Goal: Find specific page/section: Find specific page/section

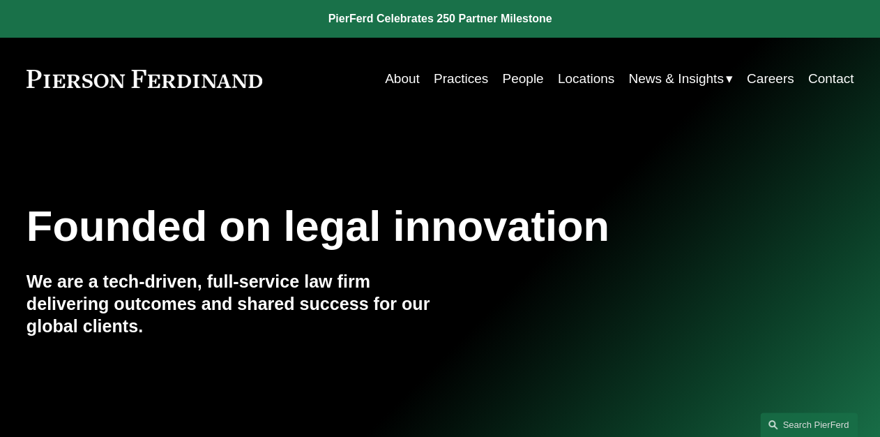
click at [511, 78] on link "People" at bounding box center [522, 79] width 41 height 27
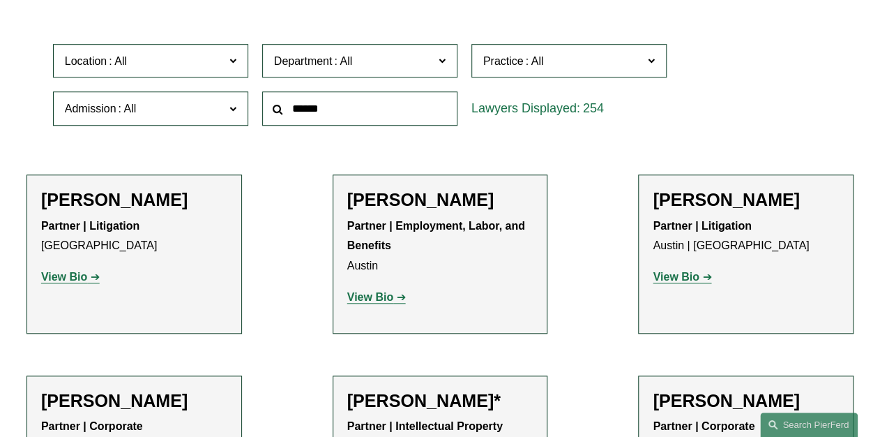
scroll to position [391, 0]
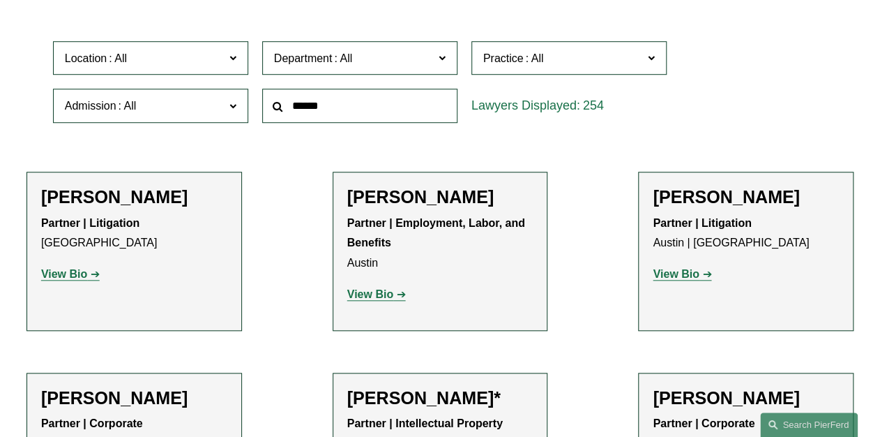
click at [343, 112] on input "text" at bounding box center [359, 106] width 195 height 34
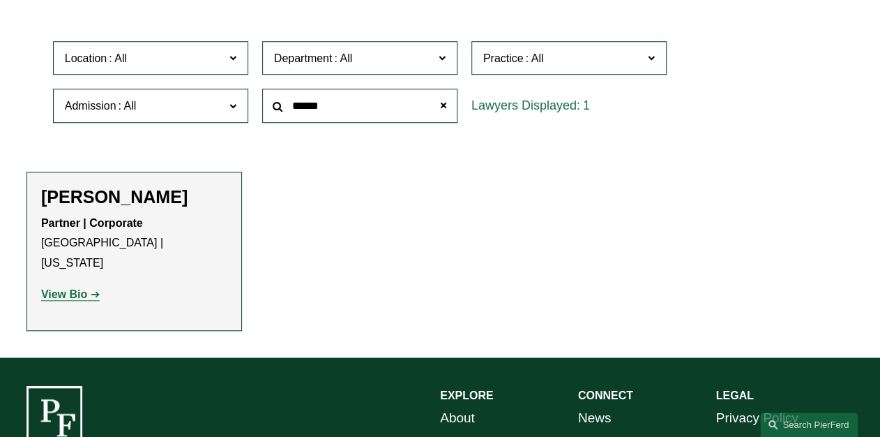
type input "******"
click at [67, 288] on strong "View Bio" at bounding box center [64, 294] width 46 height 12
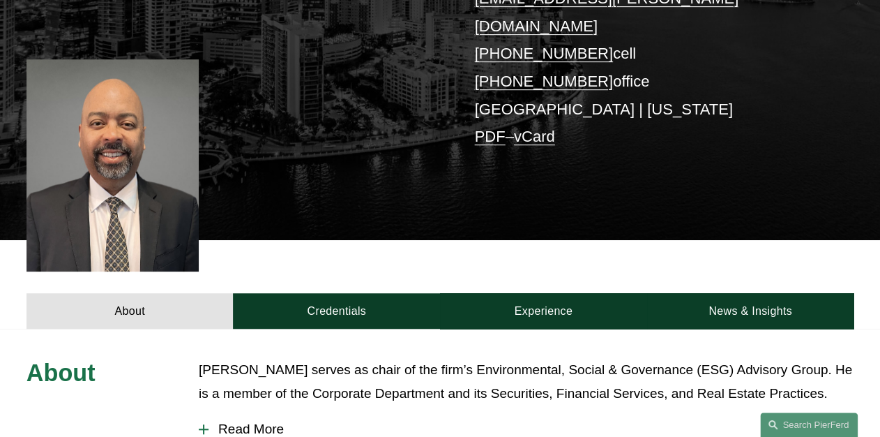
scroll to position [279, 0]
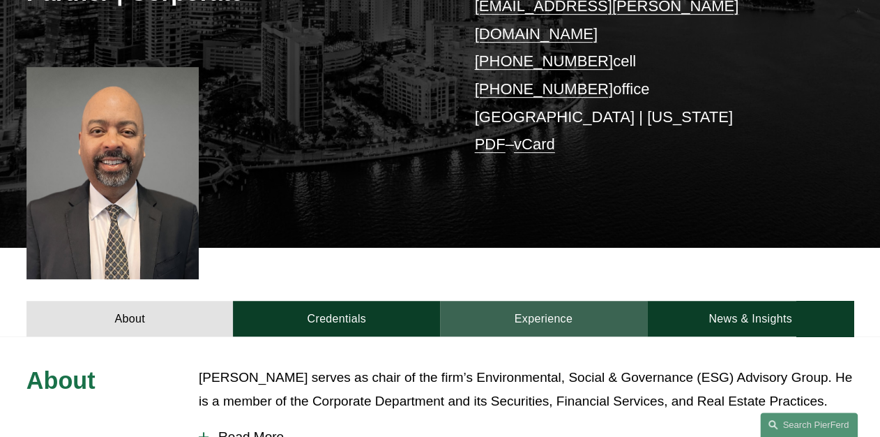
click at [589, 301] on link "Experience" at bounding box center [543, 319] width 207 height 36
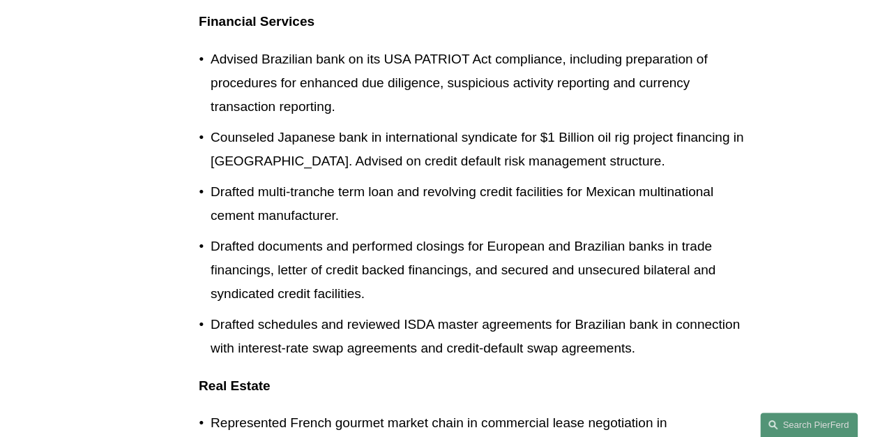
scroll to position [1898, 0]
